Goal: Task Accomplishment & Management: Complete application form

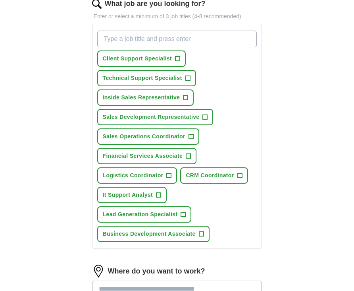
scroll to position [120, 0]
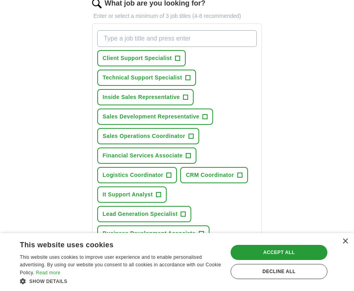
click at [177, 58] on span "+" at bounding box center [178, 58] width 5 height 6
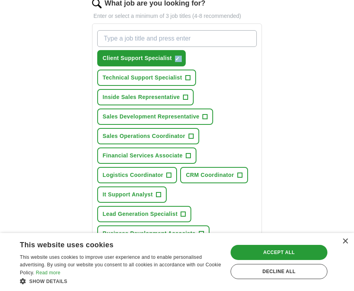
click at [189, 77] on span "+" at bounding box center [187, 78] width 5 height 6
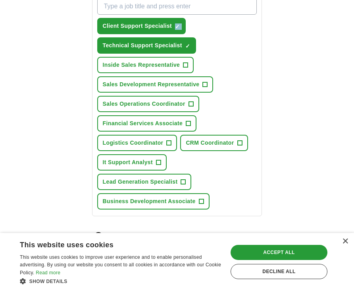
scroll to position [159, 0]
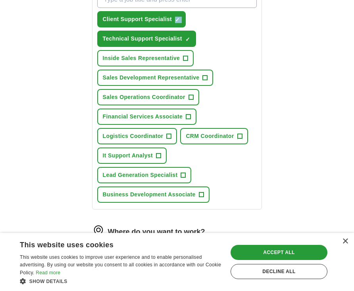
click at [157, 155] on span "+" at bounding box center [158, 156] width 5 height 6
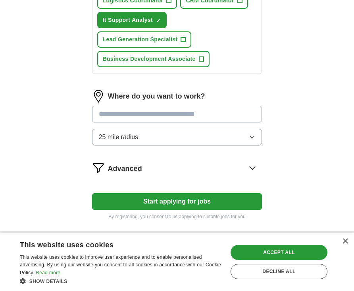
scroll to position [299, 0]
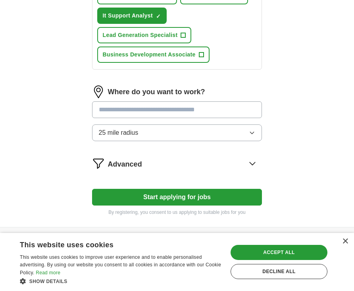
click at [185, 113] on input at bounding box center [177, 109] width 170 height 17
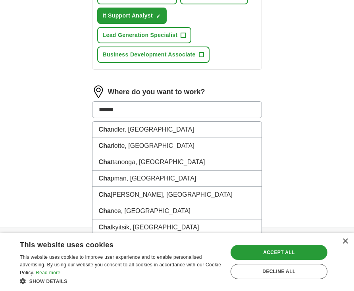
type input "*******"
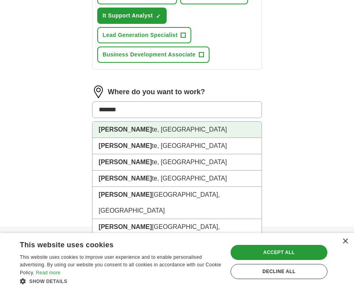
click at [173, 131] on li "[PERSON_NAME], [GEOGRAPHIC_DATA]" at bounding box center [178, 130] width 170 height 16
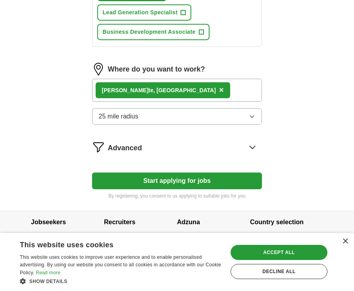
scroll to position [321, 0]
click at [190, 180] on button "Start applying for jobs" at bounding box center [177, 180] width 170 height 17
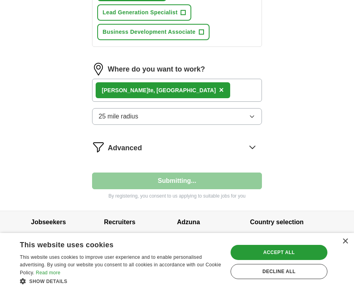
select select "**"
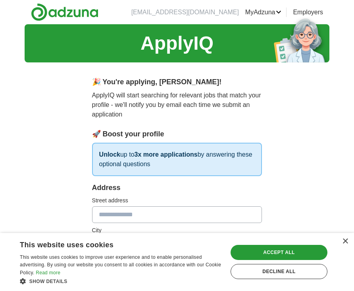
scroll to position [0, 0]
click at [165, 110] on p "ApplyIQ will start searching for relevant jobs that match your profile - we'll …" at bounding box center [177, 105] width 170 height 29
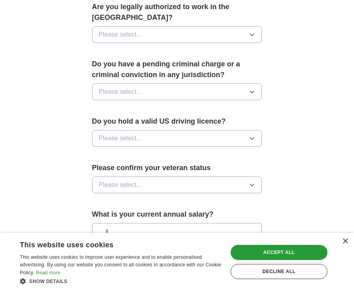
scroll to position [413, 0]
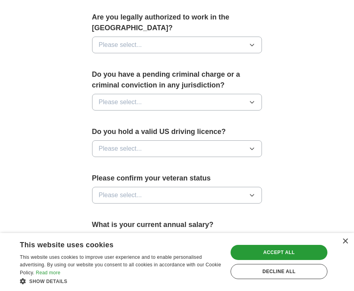
click at [161, 94] on button "Please select..." at bounding box center [177, 102] width 170 height 17
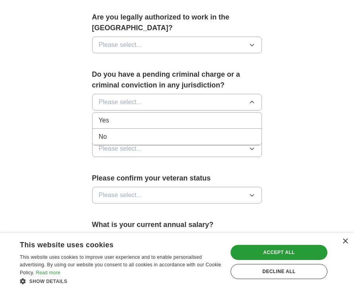
click at [162, 132] on div "No" at bounding box center [177, 137] width 157 height 10
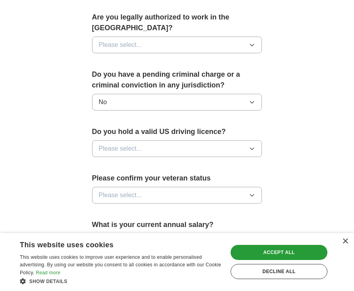
click at [163, 140] on button "Please select..." at bounding box center [177, 148] width 170 height 17
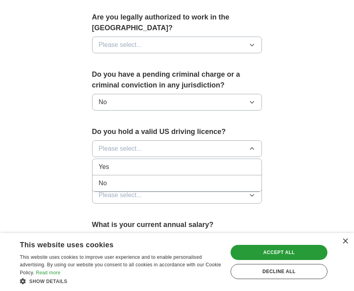
click at [161, 162] on div "Yes" at bounding box center [177, 167] width 157 height 10
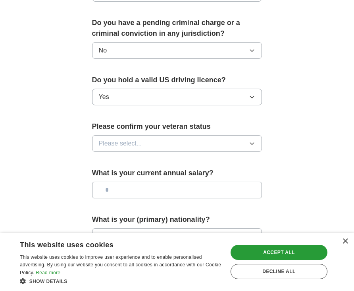
scroll to position [489, 0]
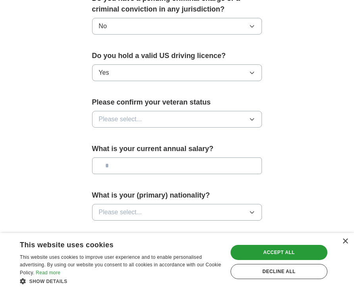
click at [155, 111] on button "Please select..." at bounding box center [177, 119] width 170 height 17
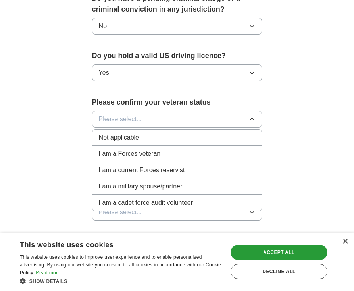
click at [159, 133] on div "Not applicable" at bounding box center [177, 138] width 157 height 10
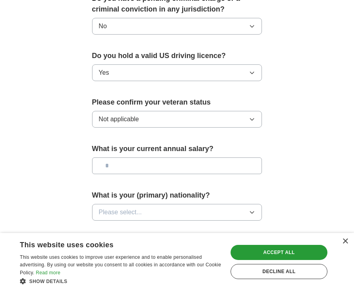
click at [167, 159] on input "text" at bounding box center [177, 165] width 170 height 17
type input "**"
type input "*******"
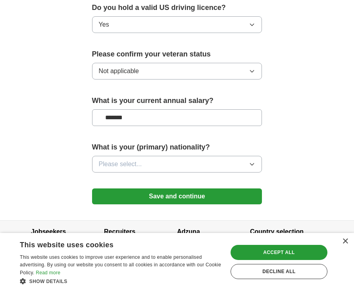
scroll to position [537, 0]
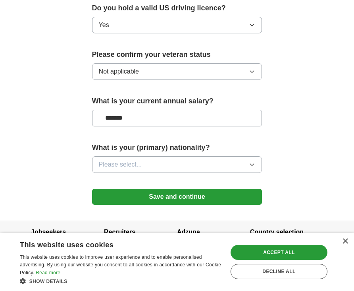
click at [201, 145] on div "What is your (primary) nationality? Please select..." at bounding box center [177, 160] width 170 height 37
click at [204, 156] on button "Please select..." at bounding box center [177, 164] width 170 height 17
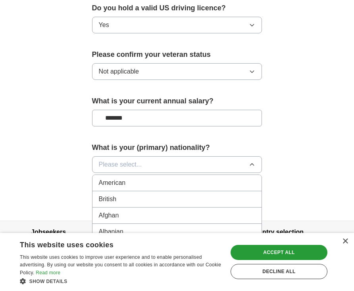
scroll to position [0, 0]
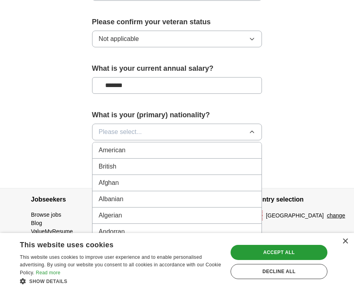
click at [176, 145] on div "American" at bounding box center [177, 150] width 157 height 10
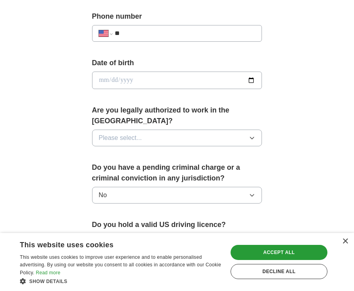
scroll to position [319, 0]
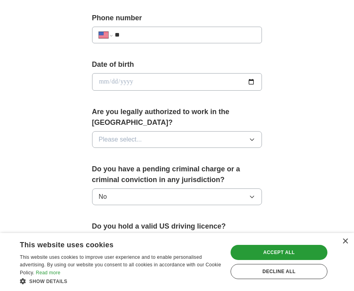
click at [175, 134] on button "Please select..." at bounding box center [177, 139] width 170 height 17
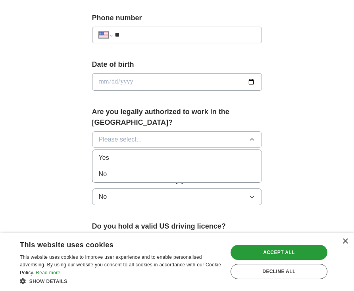
click at [176, 153] on div "Yes" at bounding box center [177, 158] width 157 height 10
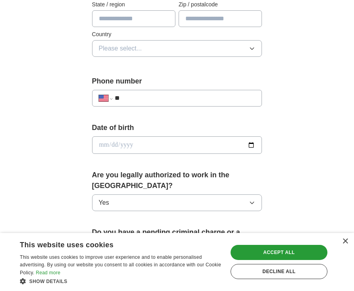
scroll to position [253, 0]
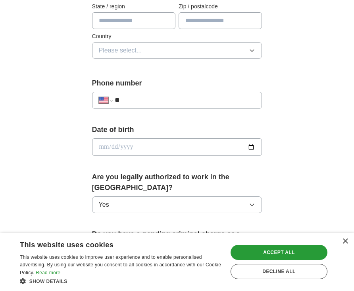
click at [104, 146] on input "date" at bounding box center [177, 146] width 170 height 17
click at [122, 148] on input "date" at bounding box center [177, 146] width 170 height 17
click at [114, 146] on input "date" at bounding box center [177, 146] width 170 height 17
click at [125, 147] on input "date" at bounding box center [177, 146] width 170 height 17
type input "**********"
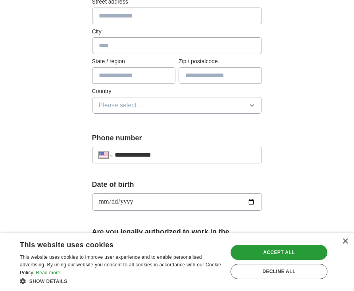
type input "**********"
click at [134, 84] on div "Address Street address City State / region Zip / postalcode Country Please sele…" at bounding box center [177, 53] width 170 height 139
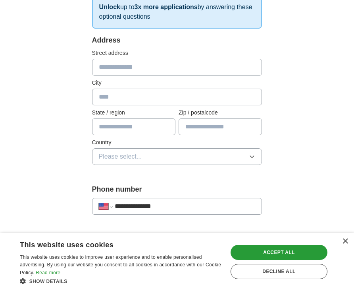
scroll to position [141, 0]
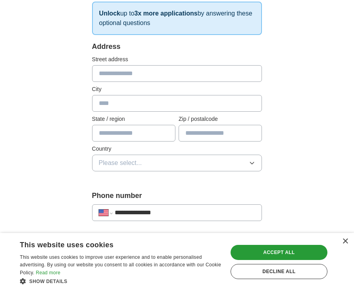
click at [131, 74] on input "text" at bounding box center [177, 73] width 170 height 17
type input "**********"
type input "*********"
type input "**"
type input "*****"
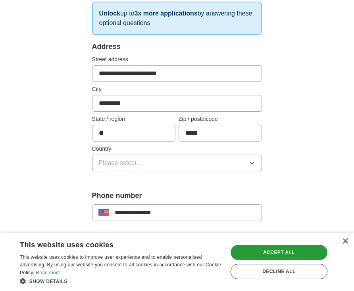
click at [185, 162] on button "Please select..." at bounding box center [177, 162] width 170 height 17
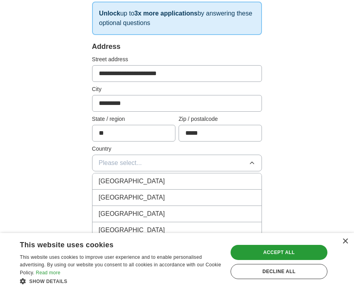
click at [186, 197] on div "[GEOGRAPHIC_DATA]" at bounding box center [177, 198] width 157 height 10
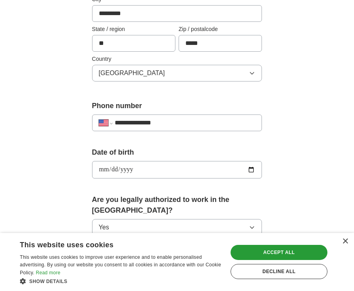
scroll to position [264, 0]
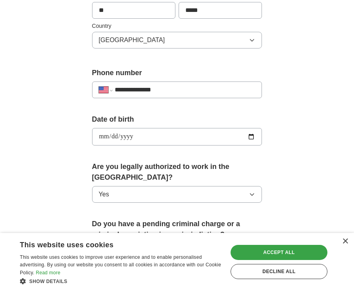
click at [284, 250] on div "Accept all" at bounding box center [279, 252] width 97 height 15
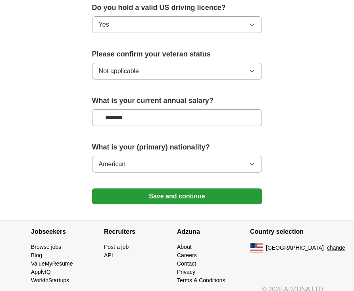
scroll to position [537, 0]
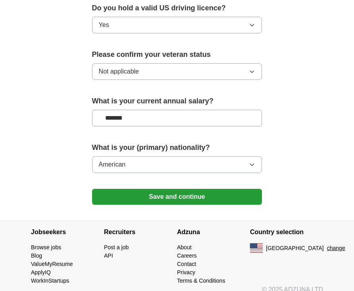
click at [231, 189] on button "Save and continue" at bounding box center [177, 197] width 170 height 16
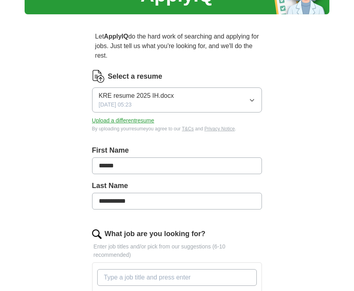
scroll to position [101, 0]
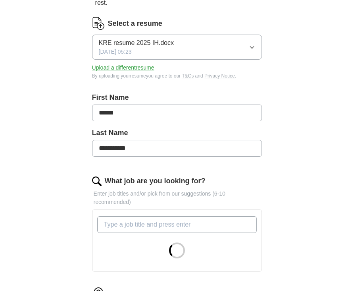
click at [247, 50] on button "KRE resume 2025 IH.docx [DATE] 05:23" at bounding box center [177, 47] width 170 height 25
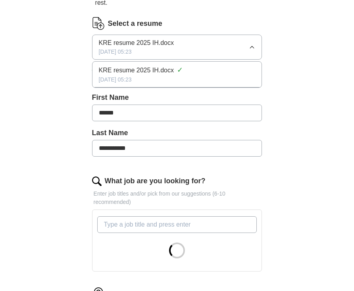
click at [238, 42] on button "KRE resume 2025 IH.docx [DATE] 05:23" at bounding box center [177, 47] width 170 height 25
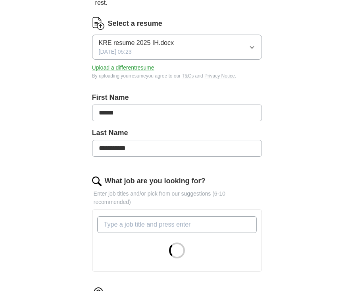
click at [151, 67] on button "Upload a different resume" at bounding box center [123, 68] width 62 height 8
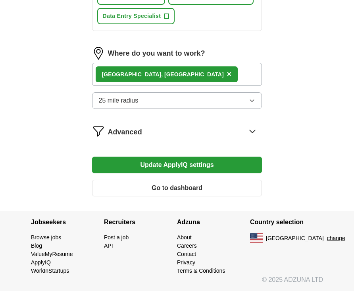
scroll to position [504, 0]
click at [231, 168] on button "Update ApplyIQ settings" at bounding box center [177, 164] width 170 height 17
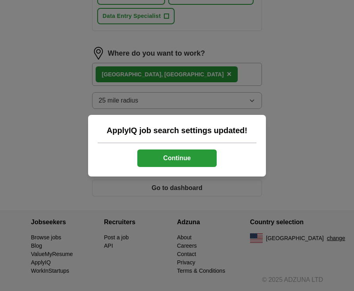
click at [210, 162] on button "Continue" at bounding box center [176, 157] width 79 height 17
